Goal: Task Accomplishment & Management: Complete application form

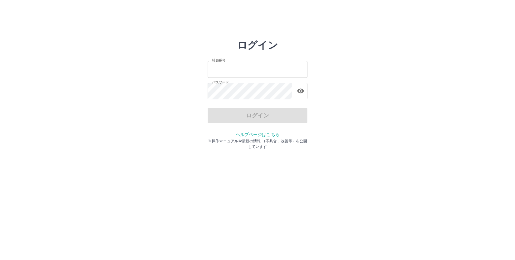
type input "*******"
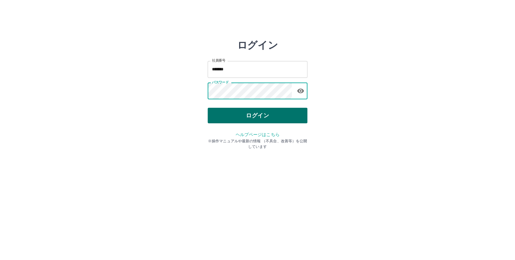
click at [222, 111] on button "ログイン" at bounding box center [258, 116] width 100 height 16
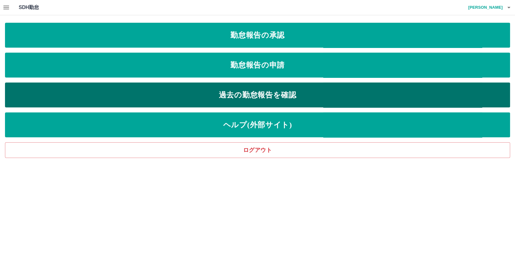
click at [237, 99] on link "過去の勤怠報告を確認" at bounding box center [257, 95] width 505 height 25
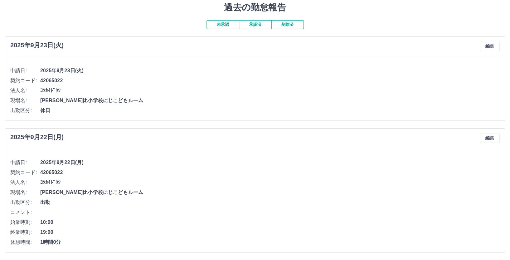
scroll to position [21, 0]
click at [258, 23] on button "承認済" at bounding box center [255, 24] width 32 height 9
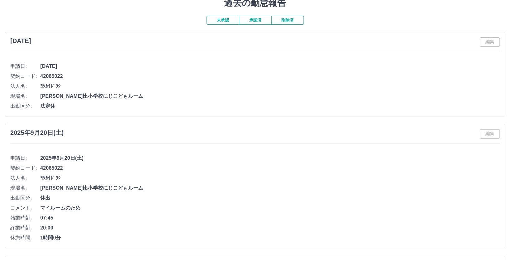
scroll to position [0, 0]
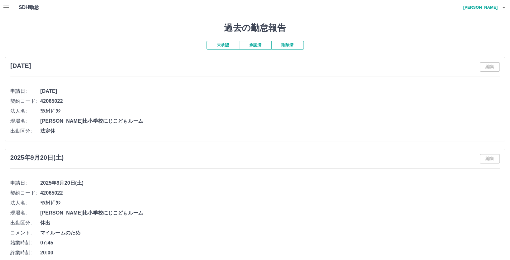
click at [218, 45] on button "未承認" at bounding box center [222, 45] width 32 height 9
click at [2, 9] on button "button" at bounding box center [6, 7] width 12 height 15
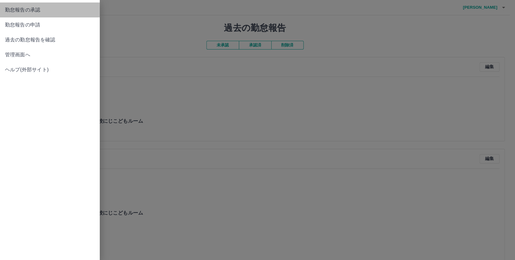
click at [36, 11] on span "勤怠報告の承認" at bounding box center [50, 9] width 90 height 7
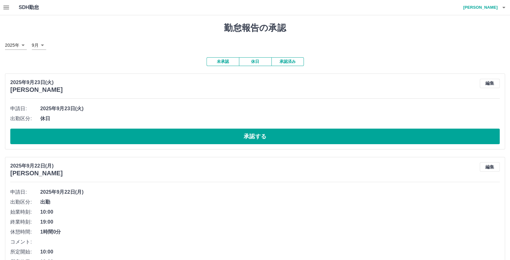
click at [263, 133] on button "承認する" at bounding box center [254, 137] width 489 height 16
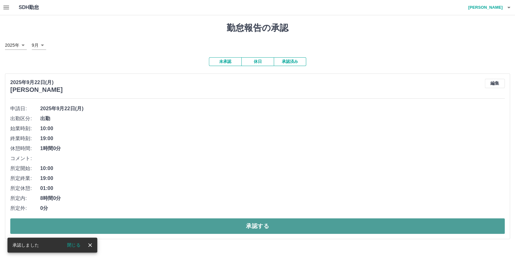
click at [261, 231] on button "承認する" at bounding box center [257, 227] width 494 height 16
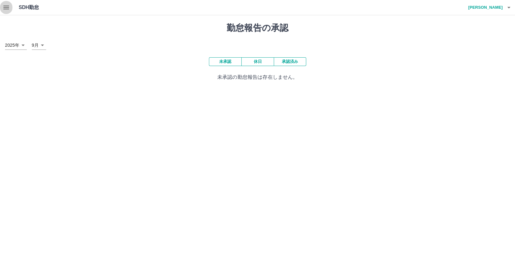
click at [7, 8] on icon "button" at bounding box center [5, 7] width 7 height 7
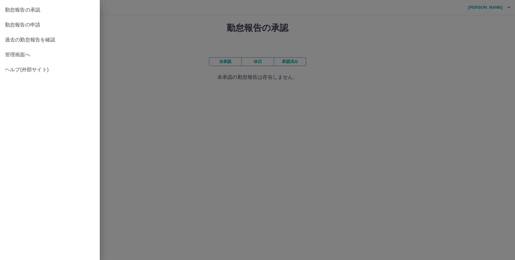
click at [36, 27] on span "勤怠報告の申請" at bounding box center [50, 24] width 90 height 7
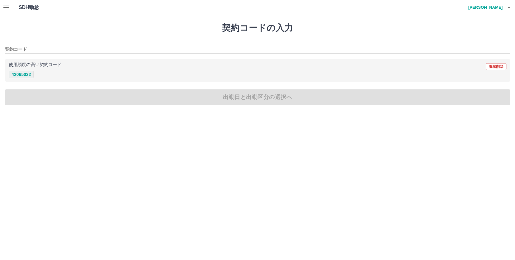
click at [32, 76] on button "42065022" at bounding box center [21, 74] width 25 height 7
type input "********"
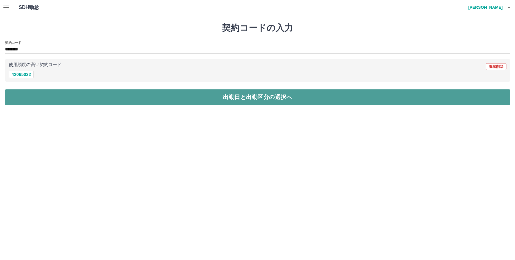
click at [219, 102] on button "出勤日と出勤区分の選択へ" at bounding box center [257, 97] width 505 height 16
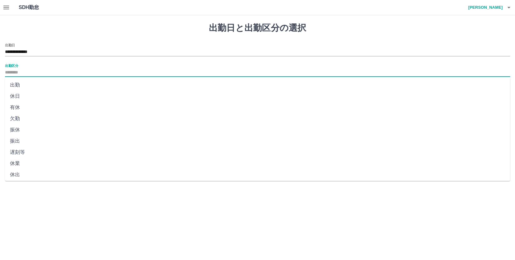
click at [40, 69] on input "出勤区分" at bounding box center [257, 73] width 505 height 8
click at [20, 84] on li "出勤" at bounding box center [257, 85] width 505 height 11
type input "**"
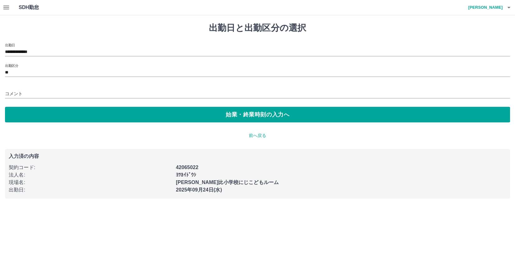
click at [114, 124] on div "**********" at bounding box center [257, 110] width 515 height 191
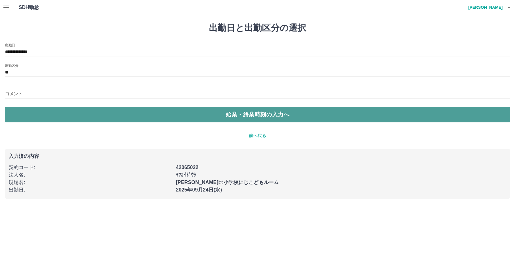
click at [101, 118] on button "始業・終業時刻の入力へ" at bounding box center [257, 115] width 505 height 16
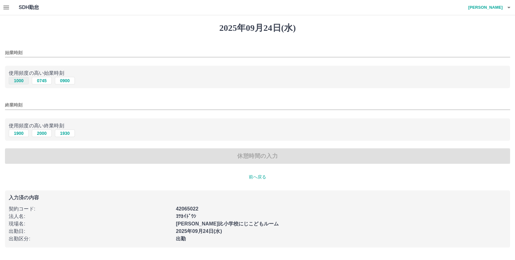
click at [19, 79] on button "1000" at bounding box center [19, 80] width 20 height 7
type input "****"
click at [18, 133] on button "1900" at bounding box center [19, 133] width 20 height 7
type input "****"
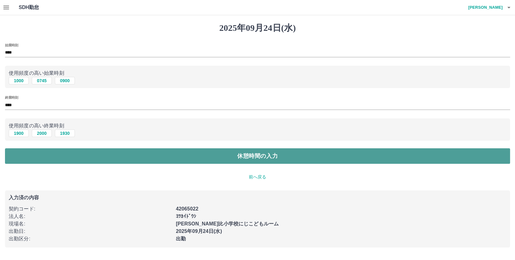
click at [102, 156] on button "休憩時間の入力" at bounding box center [257, 156] width 505 height 16
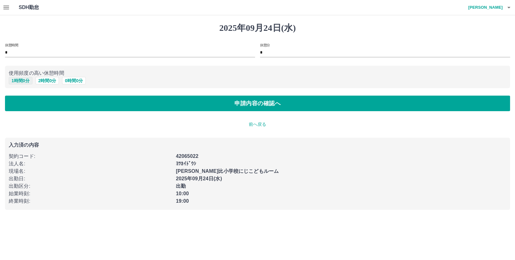
click at [19, 81] on button "1 時間 0 分" at bounding box center [21, 80] width 24 height 7
type input "*"
click at [172, 112] on div "[DATE] 休憩時間 * 休憩分 * 使用頻度の高い休憩時間 1 時間 0 分 2 時間 0 分 0 時間 0 分 申請内容の確認へ 前へ戻る 入力済の内容…" at bounding box center [257, 116] width 515 height 202
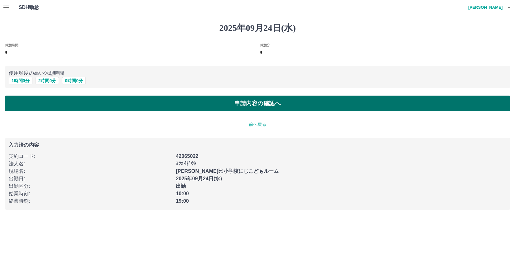
click at [172, 107] on button "申請内容の確認へ" at bounding box center [257, 104] width 505 height 16
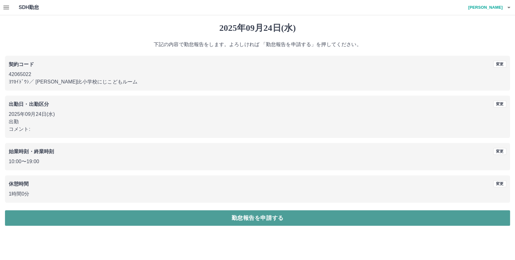
click at [249, 221] on button "勤怠報告を申請する" at bounding box center [257, 218] width 505 height 16
